Goal: Task Accomplishment & Management: Use online tool/utility

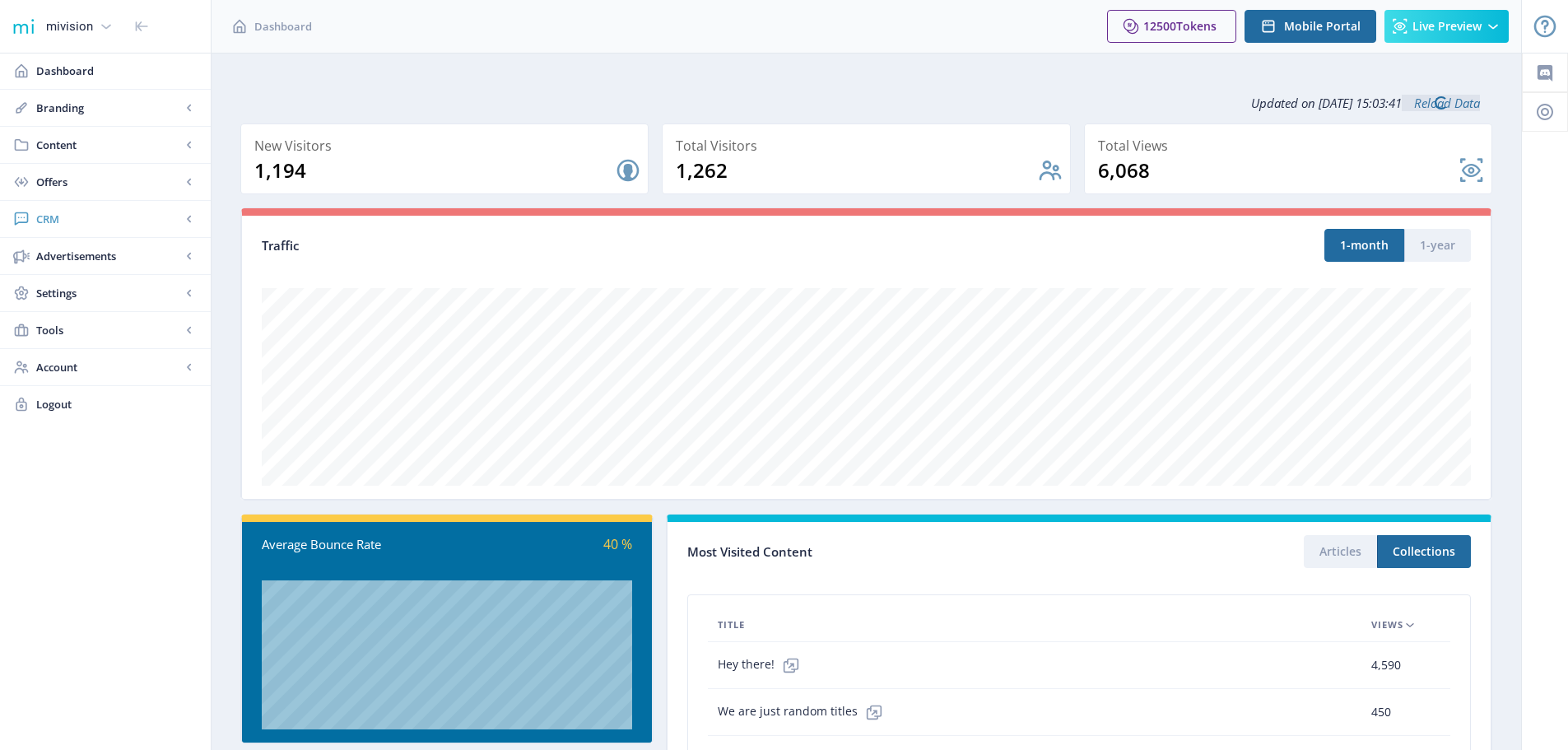
click at [48, 219] on span "CRM" at bounding box center [108, 218] width 145 height 16
click at [70, 255] on span "Readers" at bounding box center [123, 255] width 141 height 16
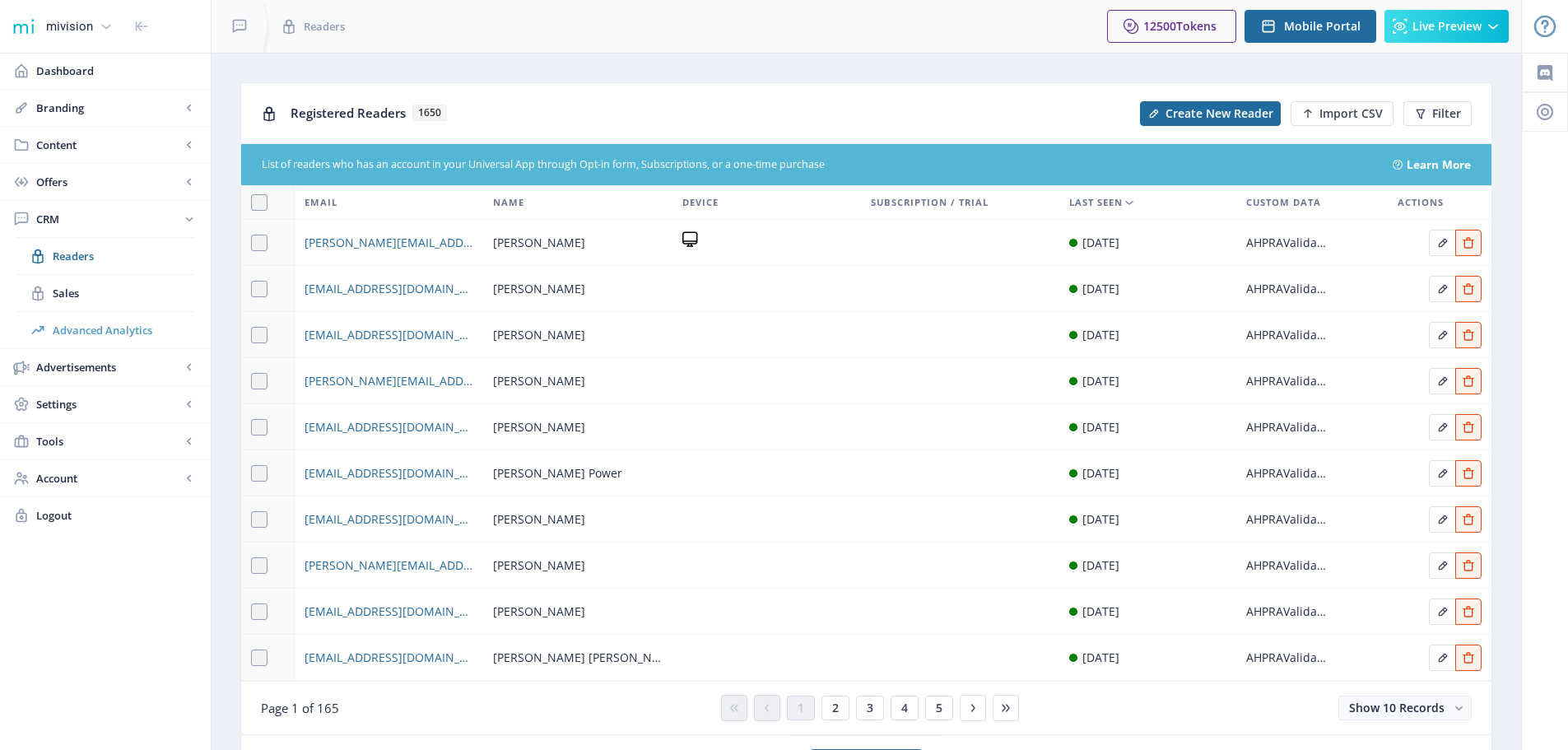
click at [87, 327] on span "Advanced Analytics" at bounding box center [123, 329] width 141 height 16
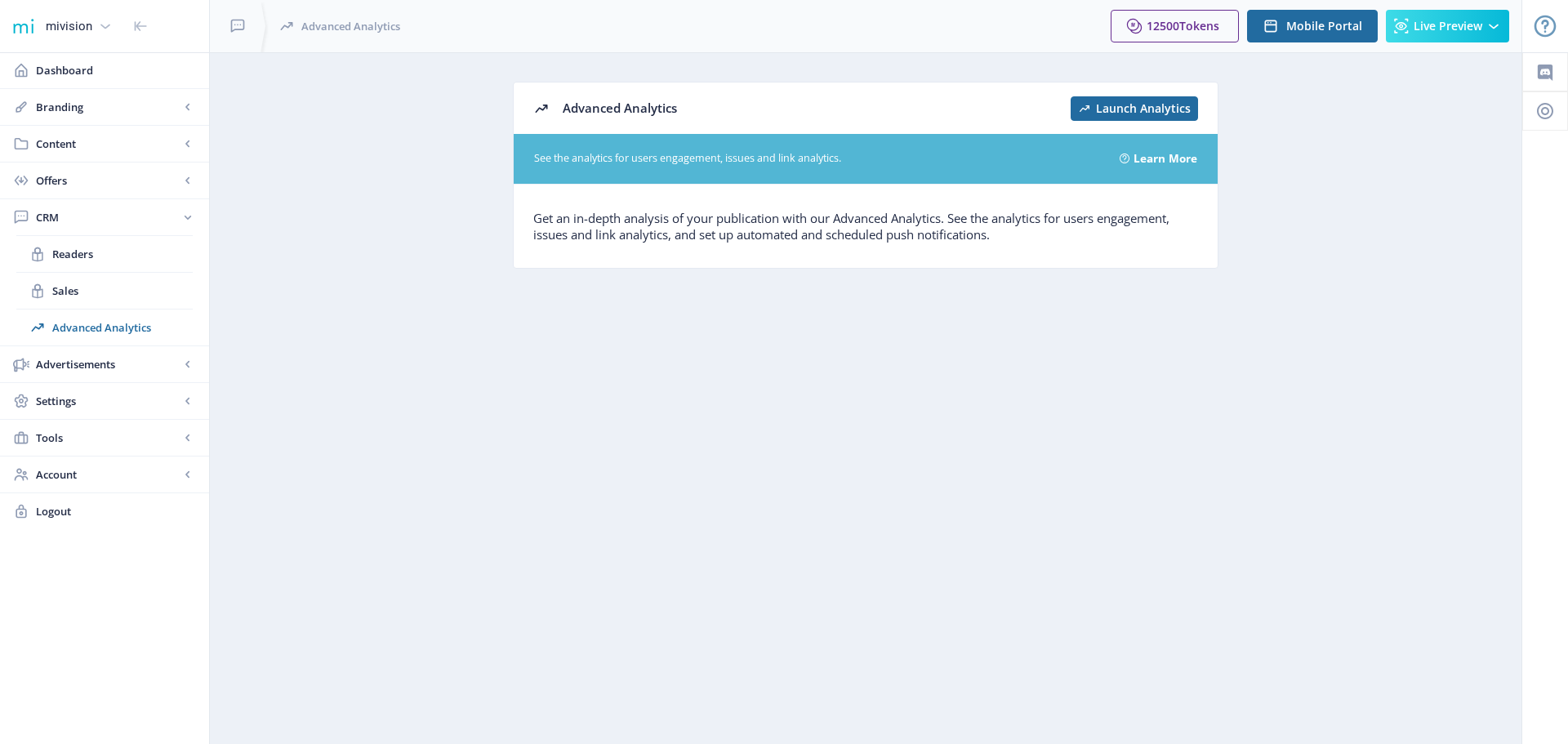
click at [1164, 110] on span "Launch Analytics" at bounding box center [1142, 108] width 94 height 13
